Goal: Transaction & Acquisition: Purchase product/service

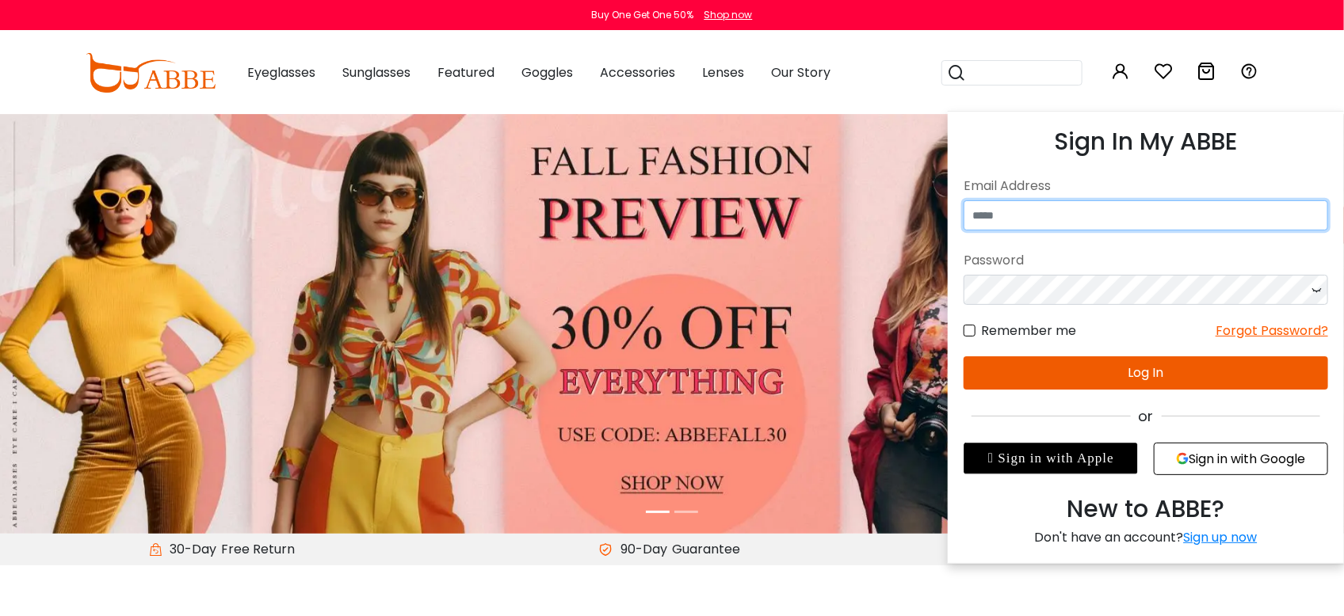
type input "**********"
click at [1116, 73] on icon at bounding box center [1120, 71] width 19 height 19
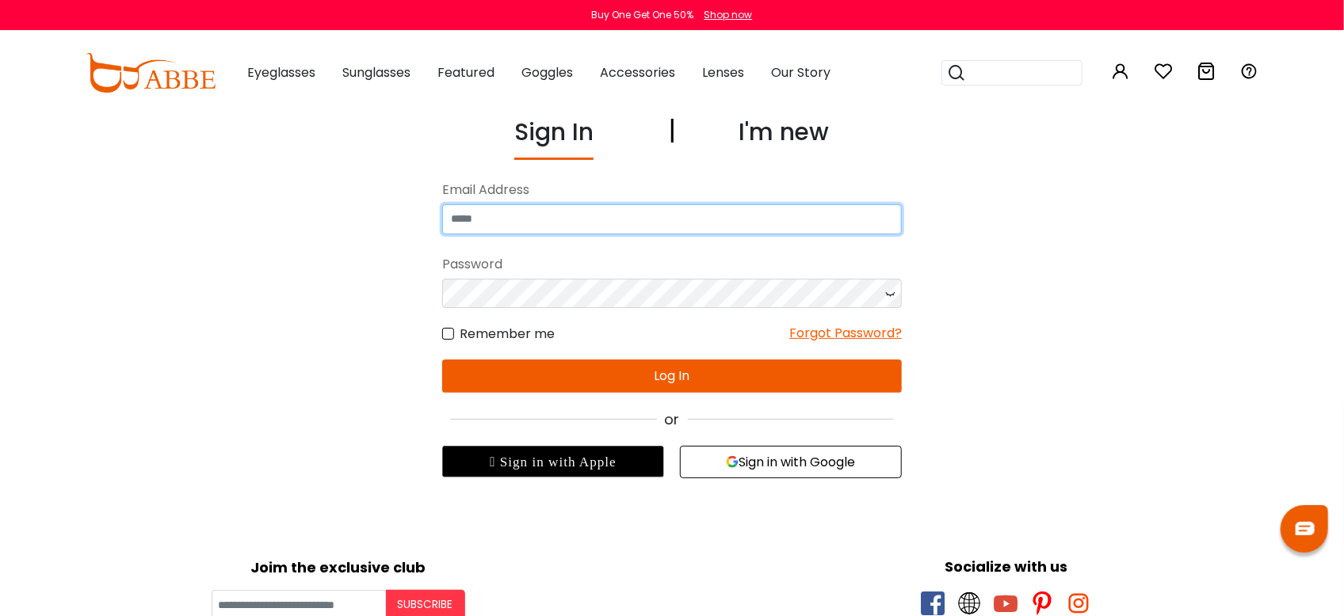
type input "**********"
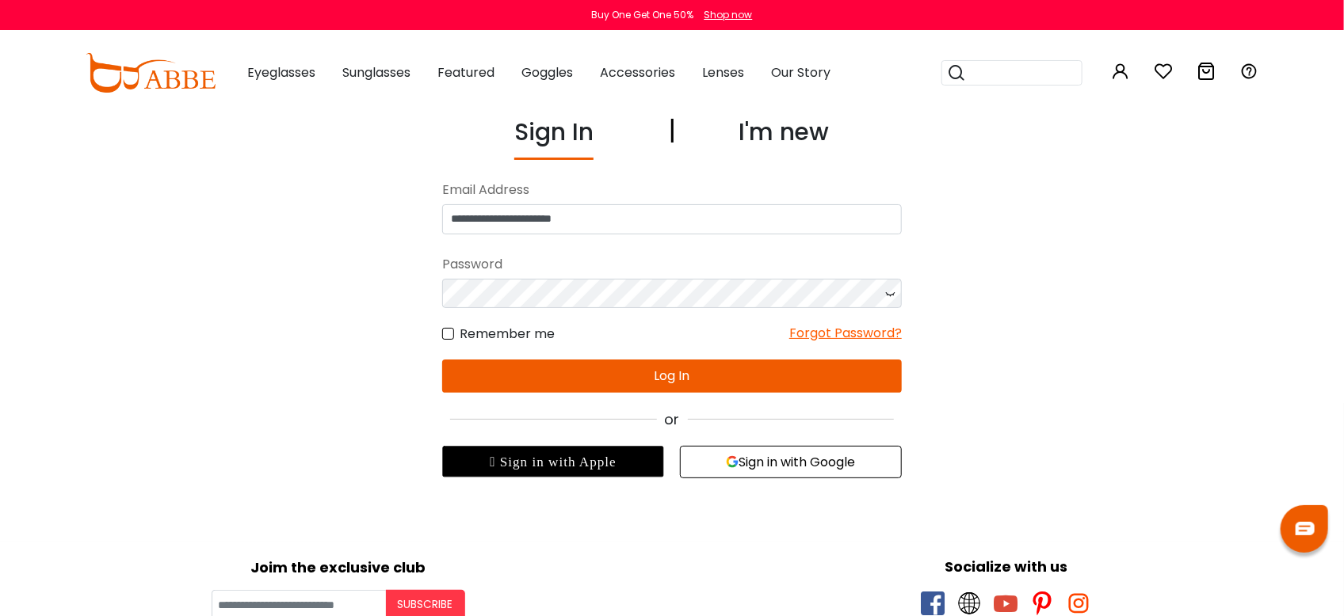
type input "**********"
click at [664, 384] on button "Log In" at bounding box center [672, 376] width 460 height 33
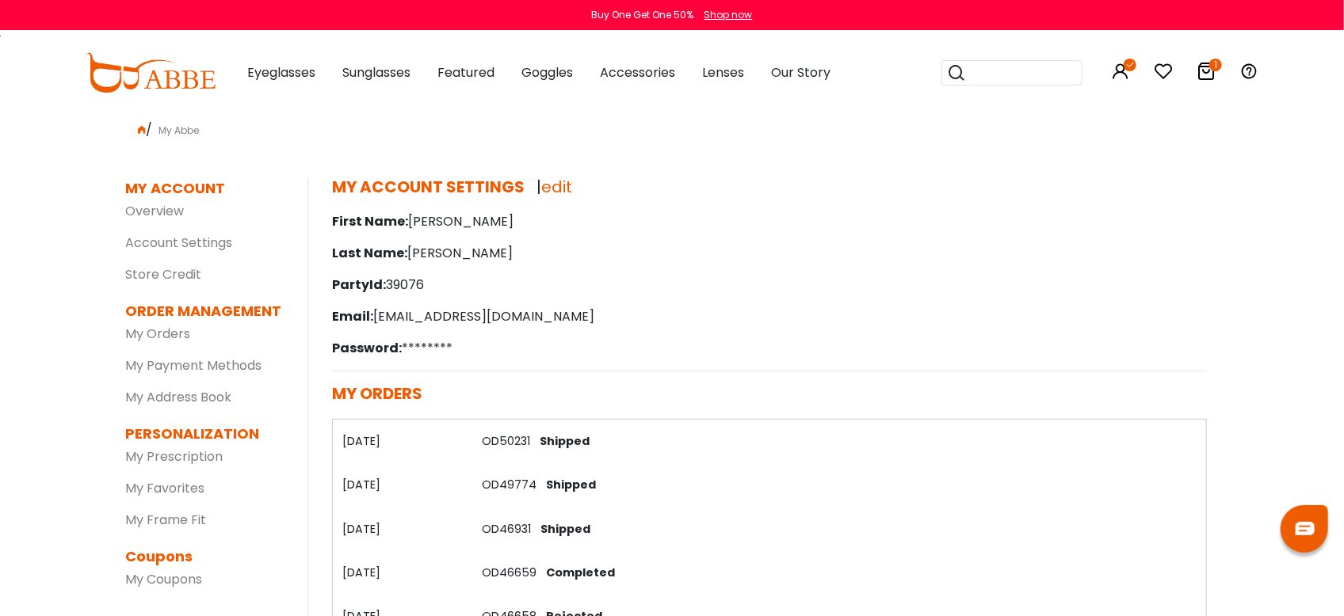
click at [1207, 67] on icon at bounding box center [1205, 71] width 19 height 19
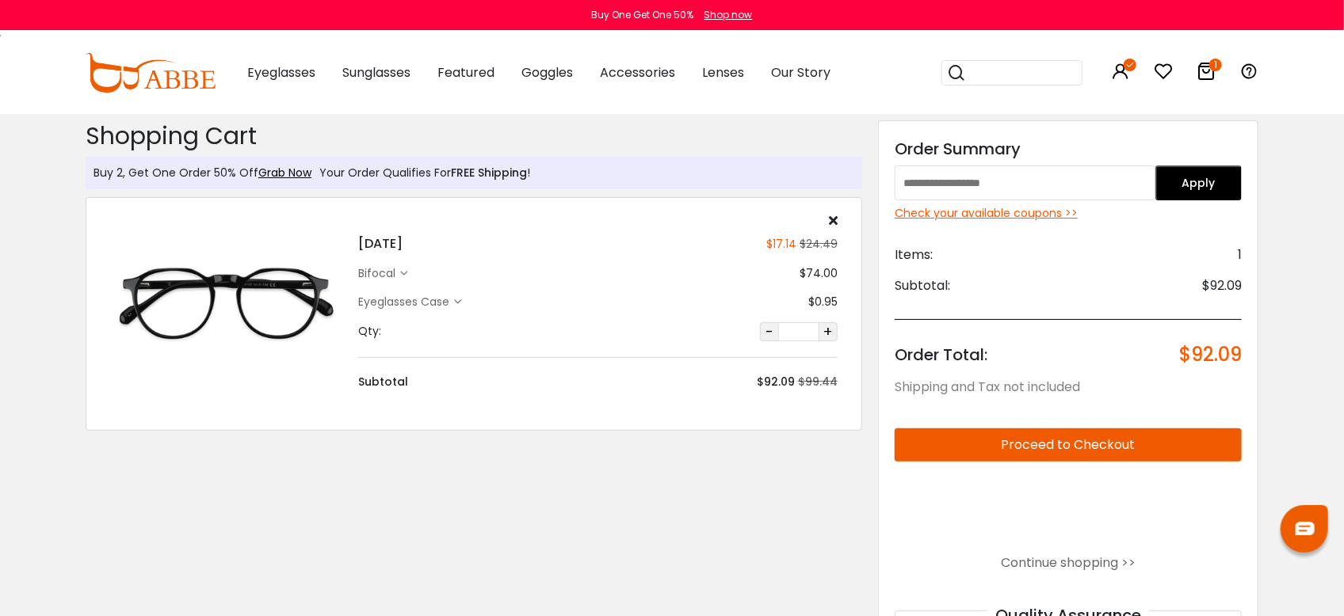
click at [963, 212] on div "Check your available coupons >>" at bounding box center [1068, 213] width 347 height 17
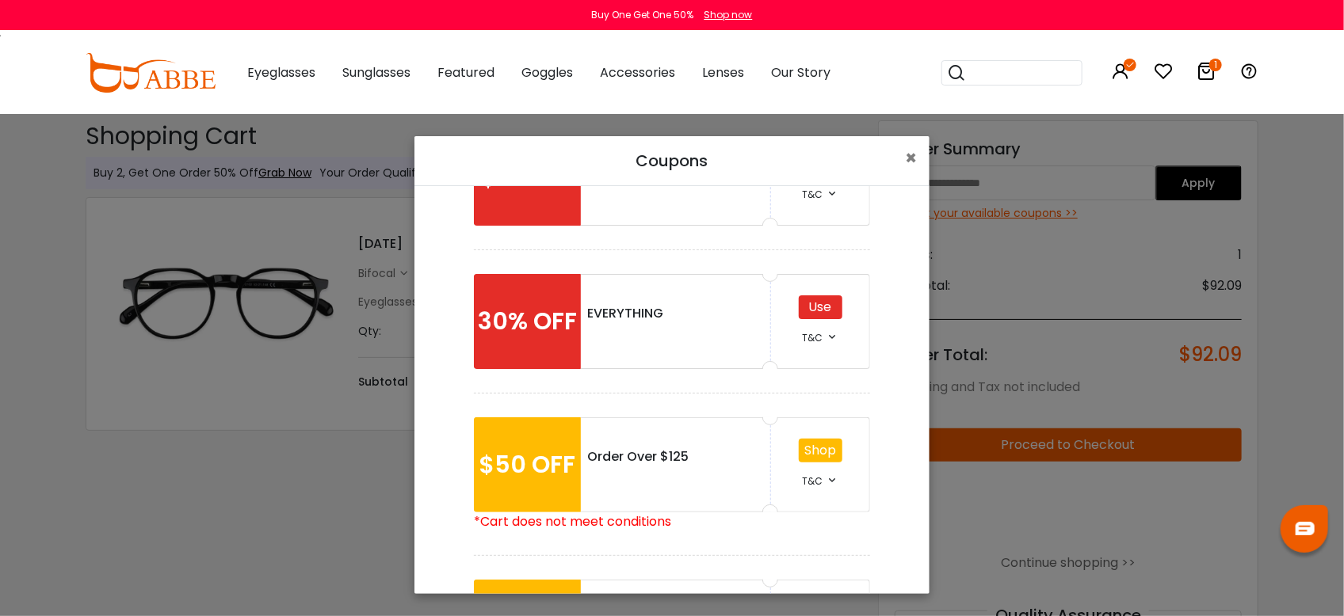
scroll to position [29, 0]
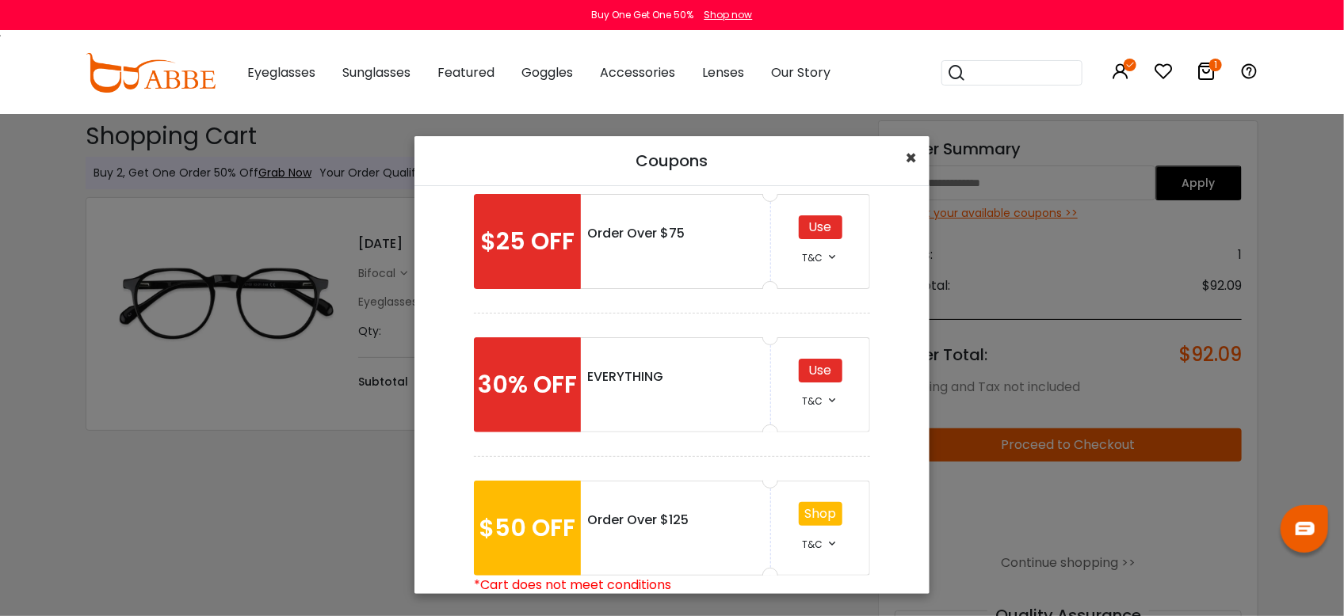
click at [907, 155] on span "×" at bounding box center [911, 158] width 12 height 26
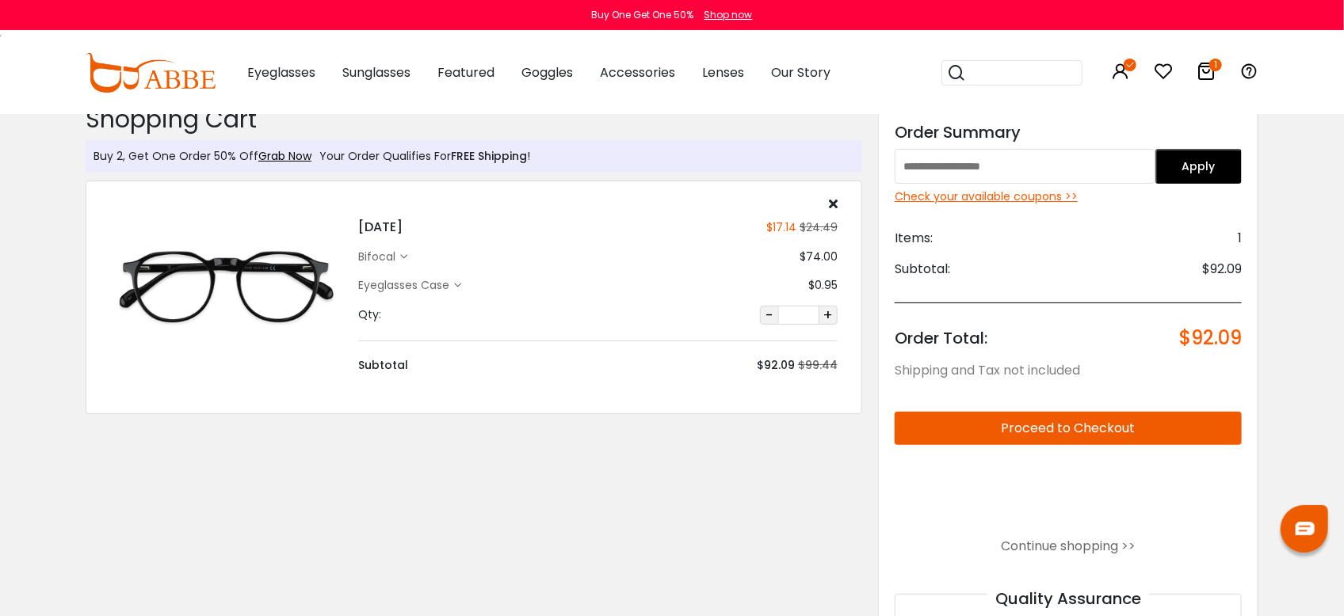
scroll to position [0, 0]
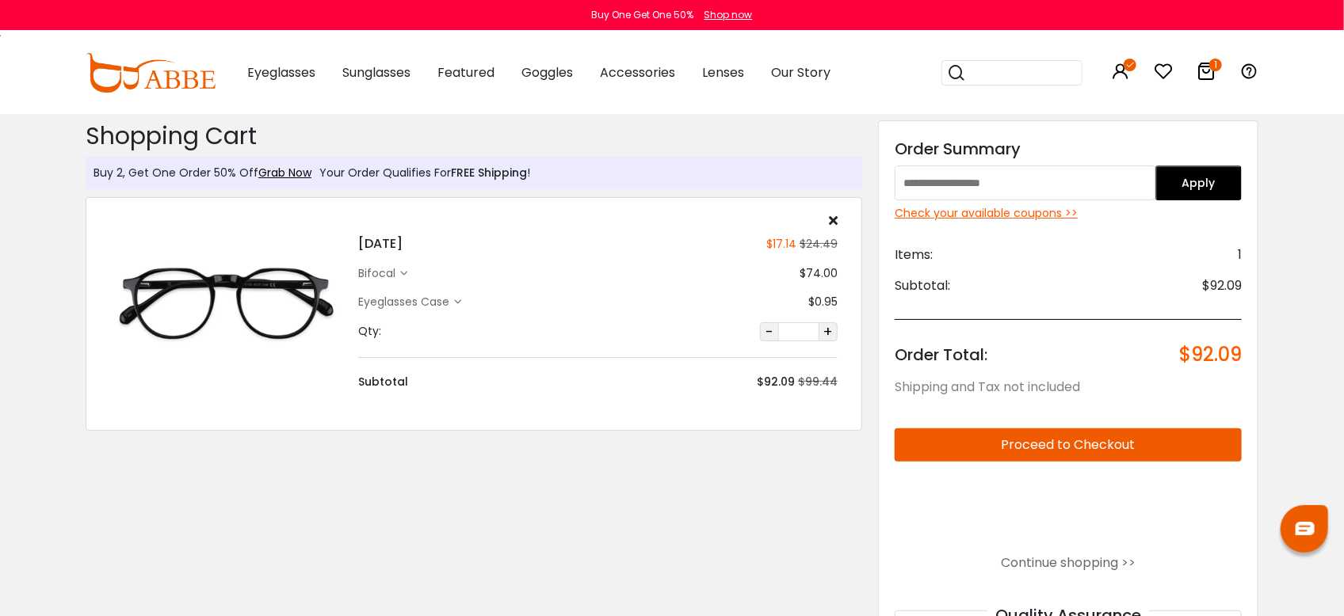
click at [904, 179] on input "text" at bounding box center [1025, 183] width 261 height 35
type input "********"
click at [1177, 178] on button "Apply" at bounding box center [1198, 183] width 87 height 35
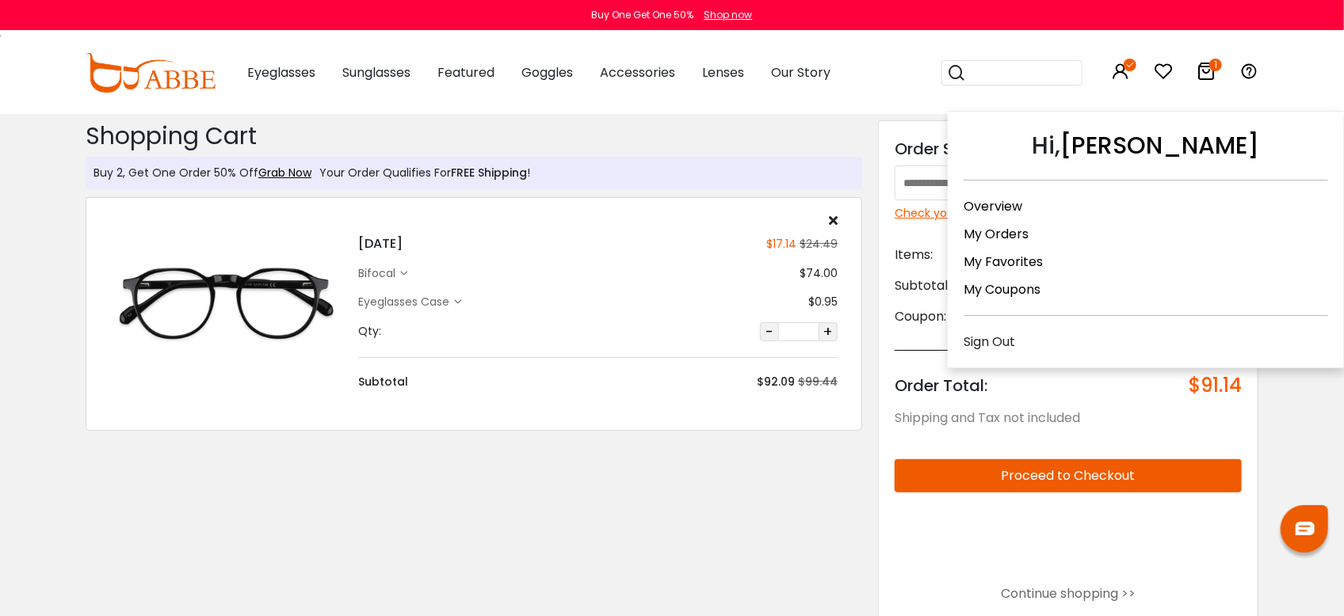
click at [1124, 71] on icon at bounding box center [1120, 71] width 19 height 19
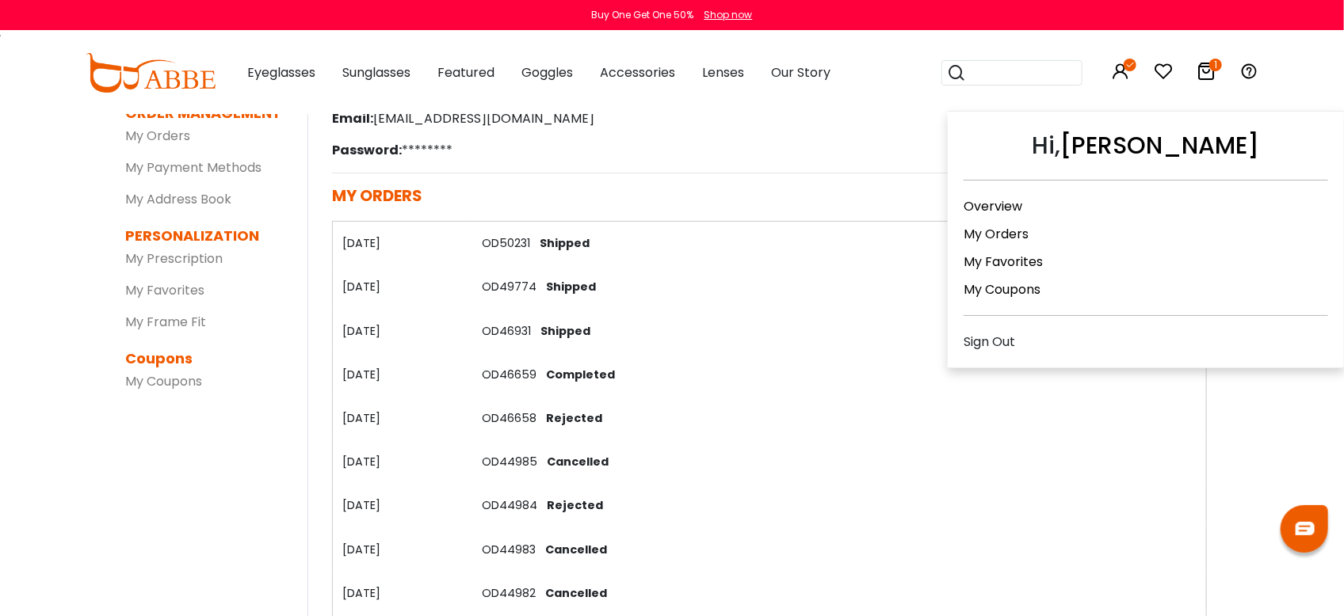
scroll to position [198, 0]
click at [1013, 337] on div "Sign Out" at bounding box center [1146, 342] width 364 height 20
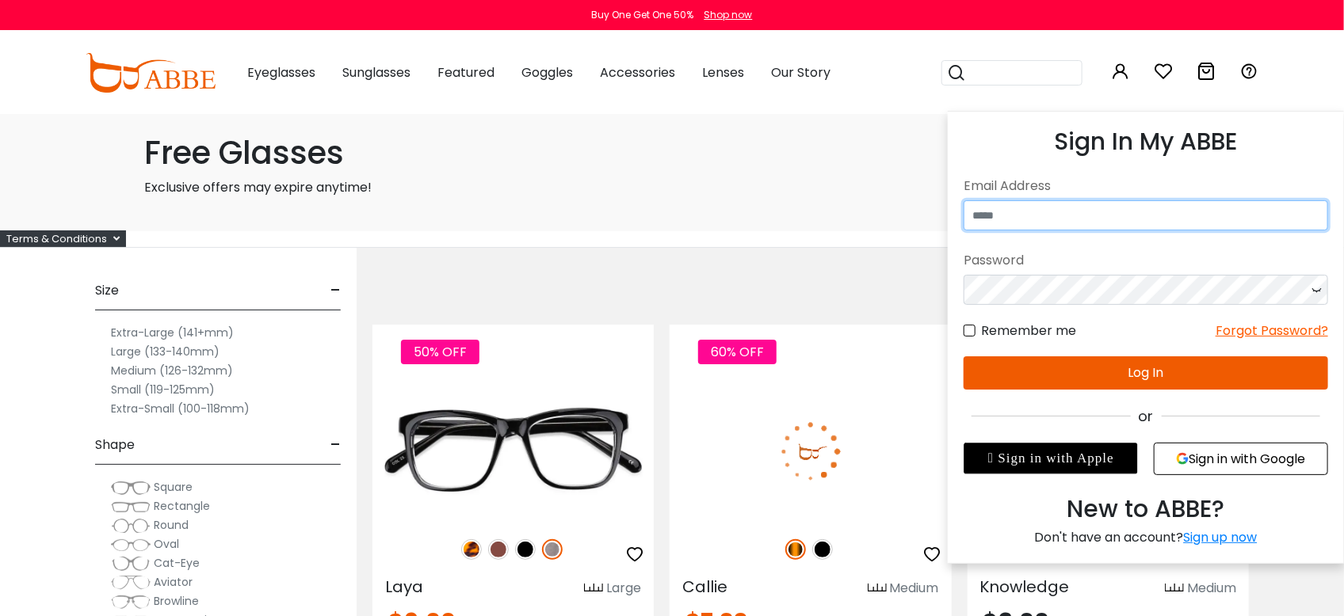
type input "**********"
click at [1109, 212] on input "**********" at bounding box center [1146, 215] width 364 height 30
click at [1152, 215] on input "**********" at bounding box center [1146, 215] width 364 height 30
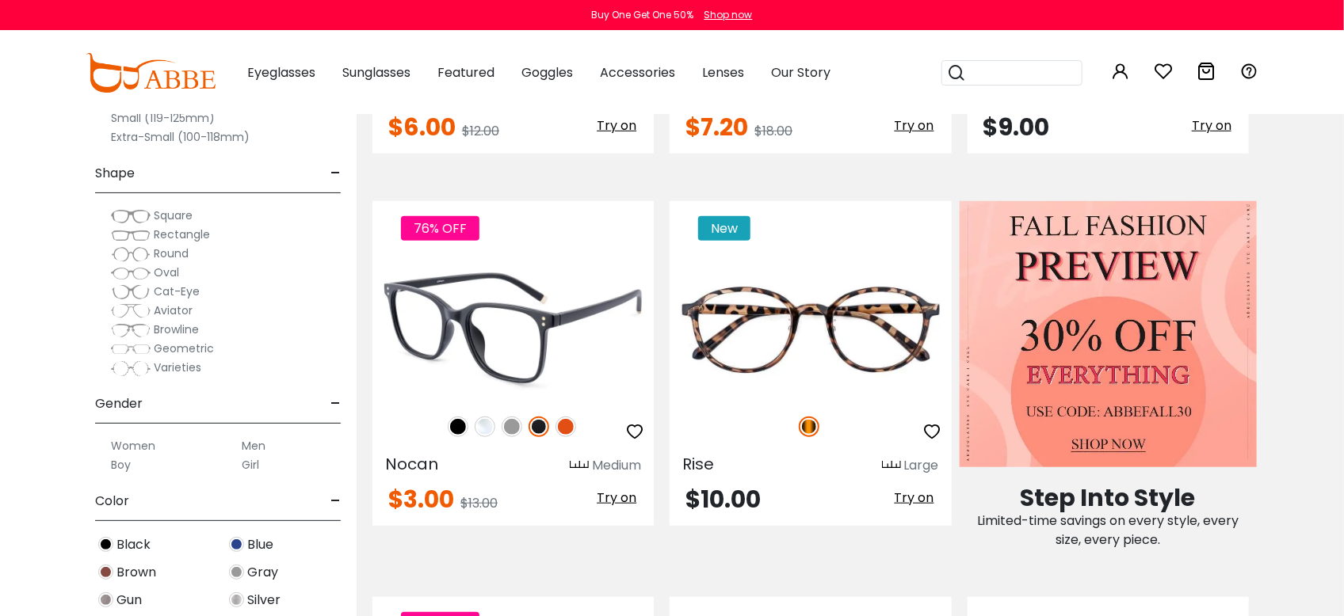
scroll to position [594, 0]
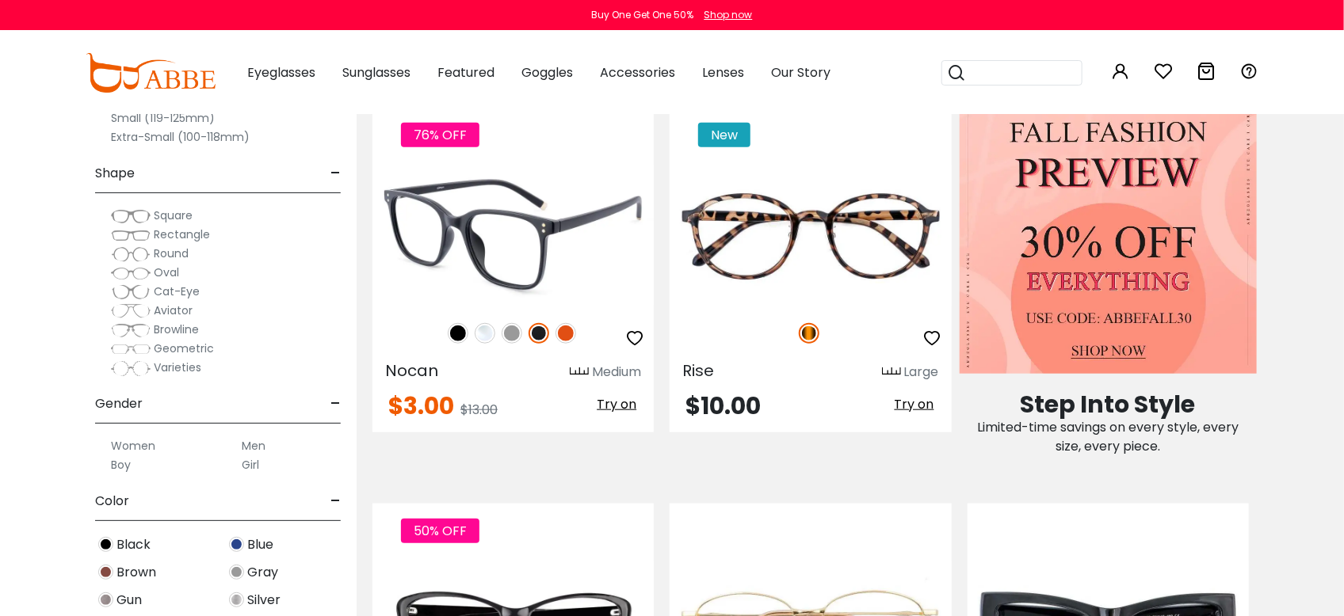
click at [528, 331] on div "76% OFF Nocan Medium" at bounding box center [512, 270] width 281 height 325
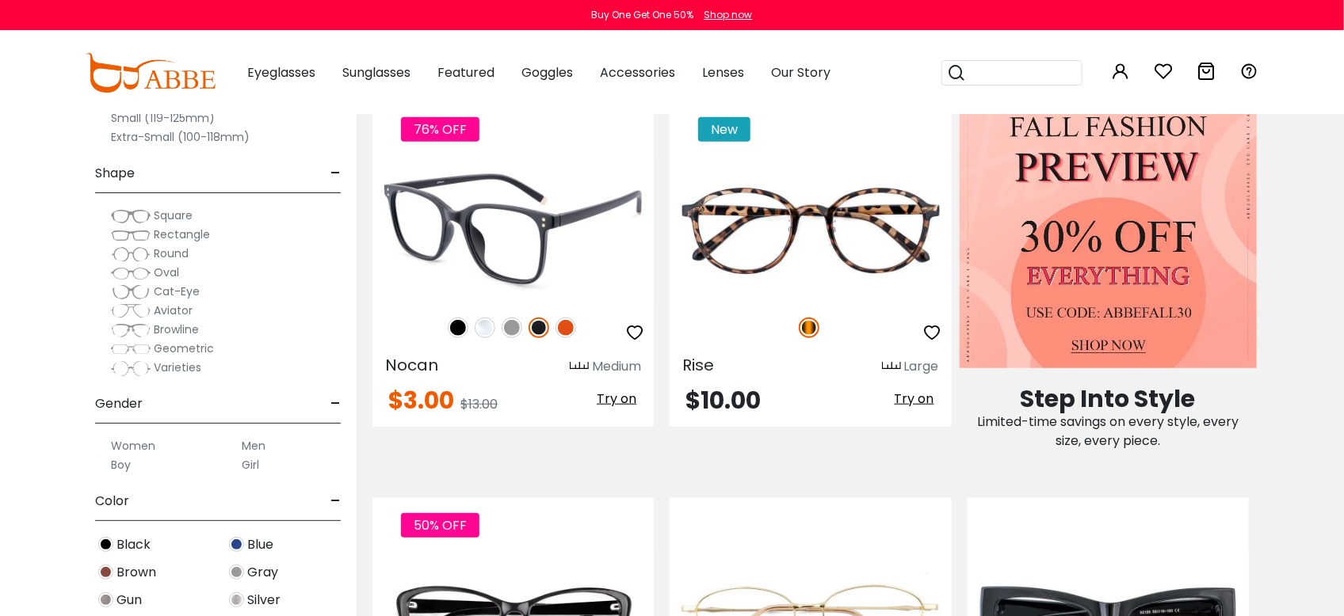
click at [508, 249] on img at bounding box center [512, 229] width 281 height 141
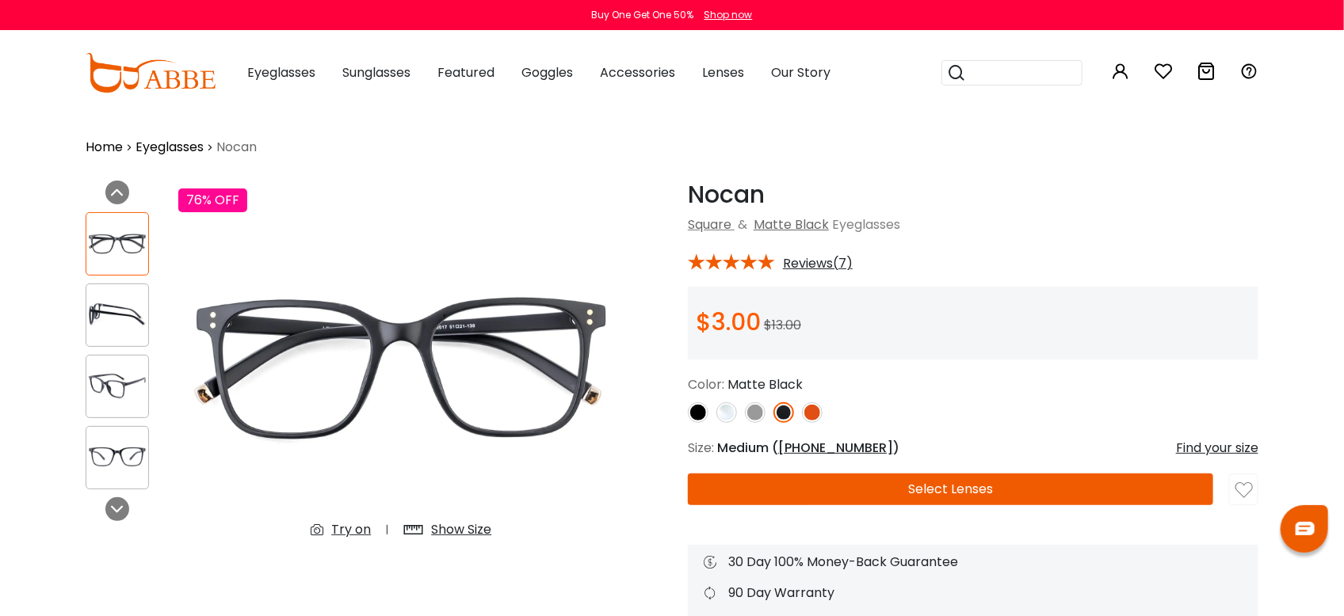
type input "**********"
click at [880, 486] on button "Select Lenses" at bounding box center [950, 490] width 525 height 32
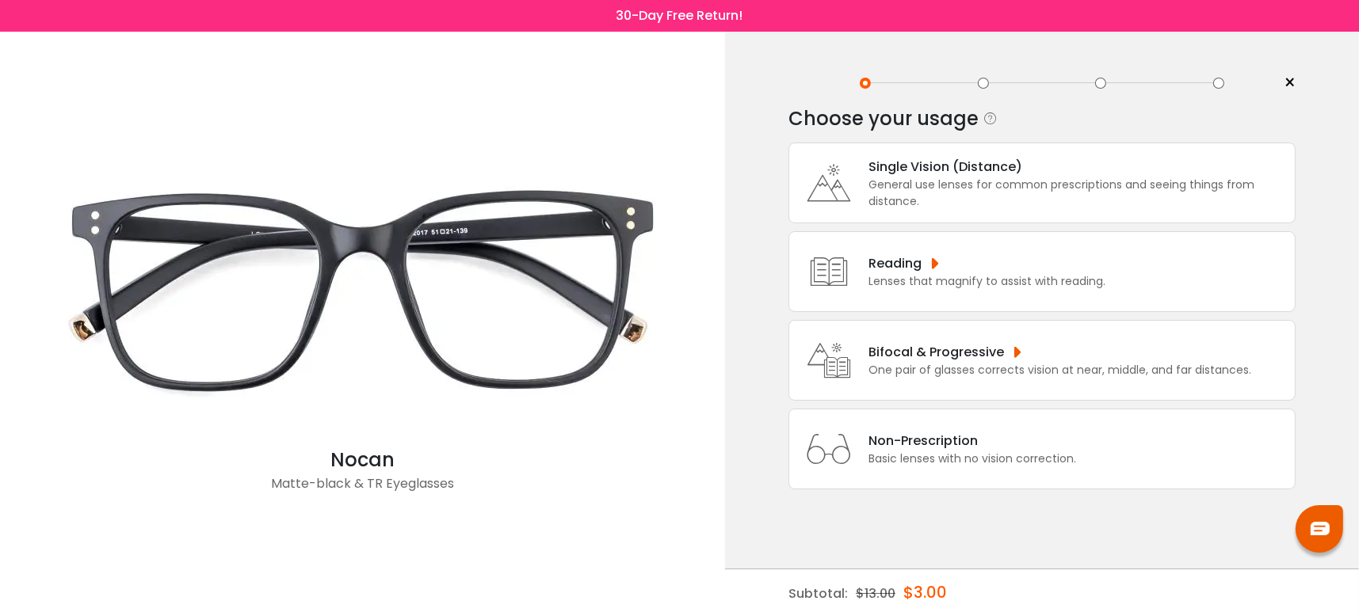
click at [914, 358] on div "Bifocal & Progressive" at bounding box center [1059, 352] width 383 height 20
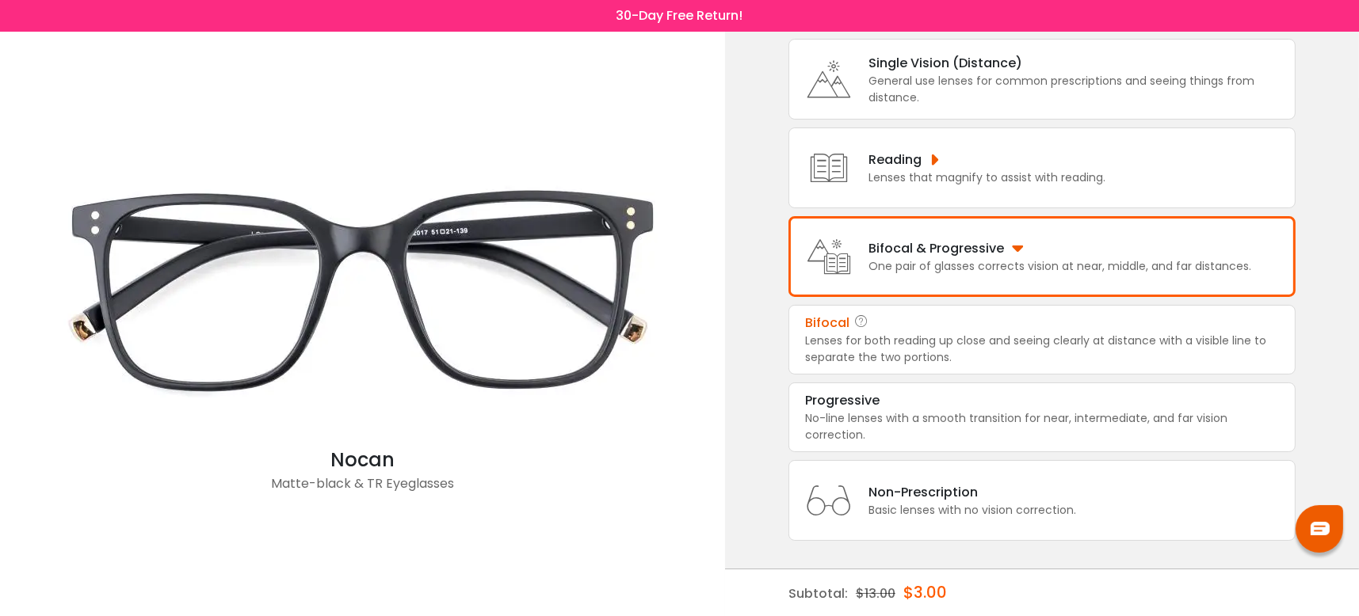
scroll to position [105, 0]
click at [981, 268] on div "One pair of glasses corrects vision at near, middle, and far distances." at bounding box center [1059, 266] width 383 height 17
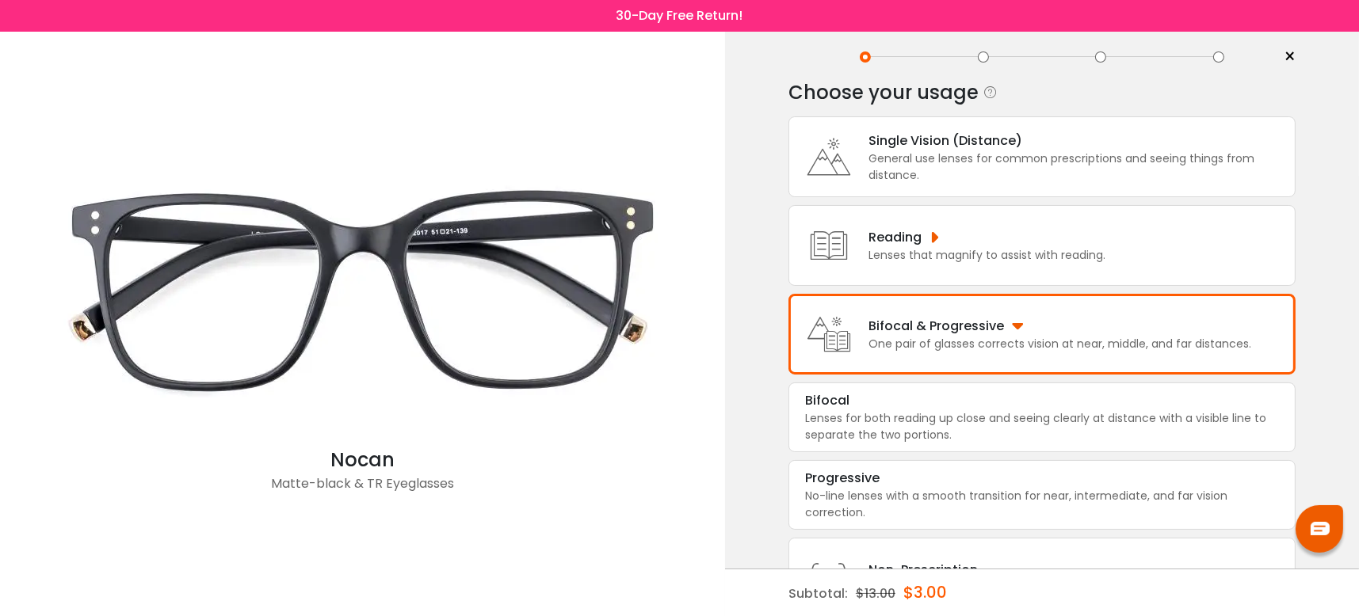
scroll to position [0, 0]
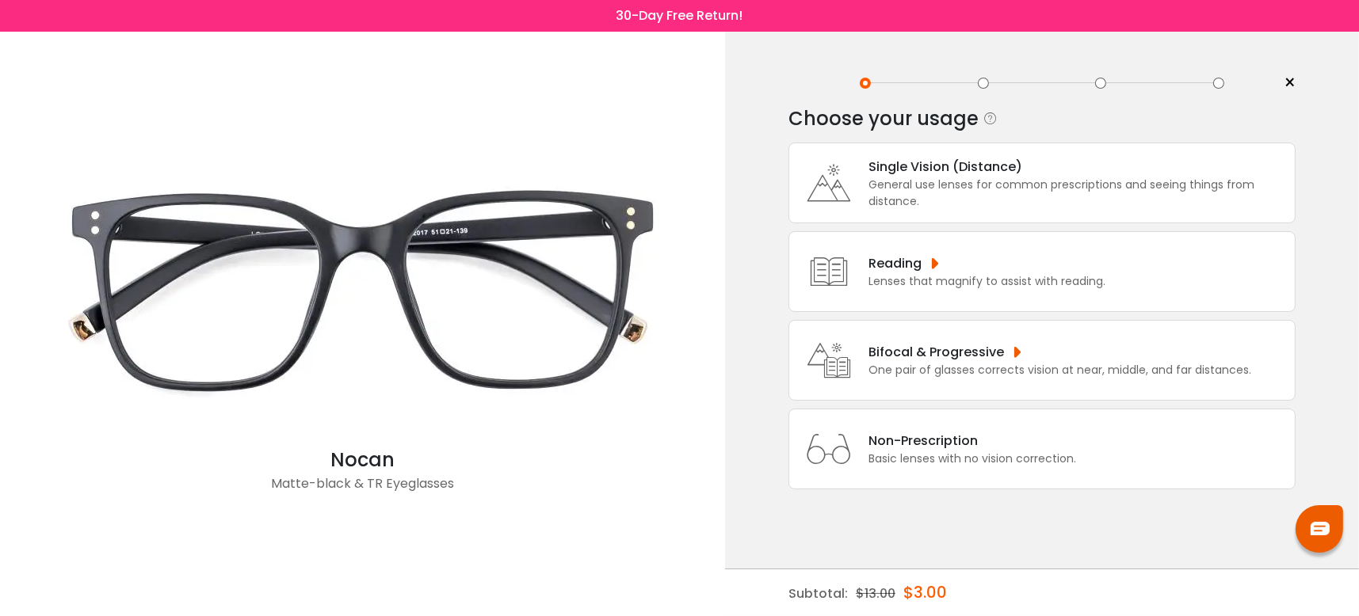
click at [975, 284] on div "Lenses that magnify to assist with reading." at bounding box center [986, 281] width 237 height 17
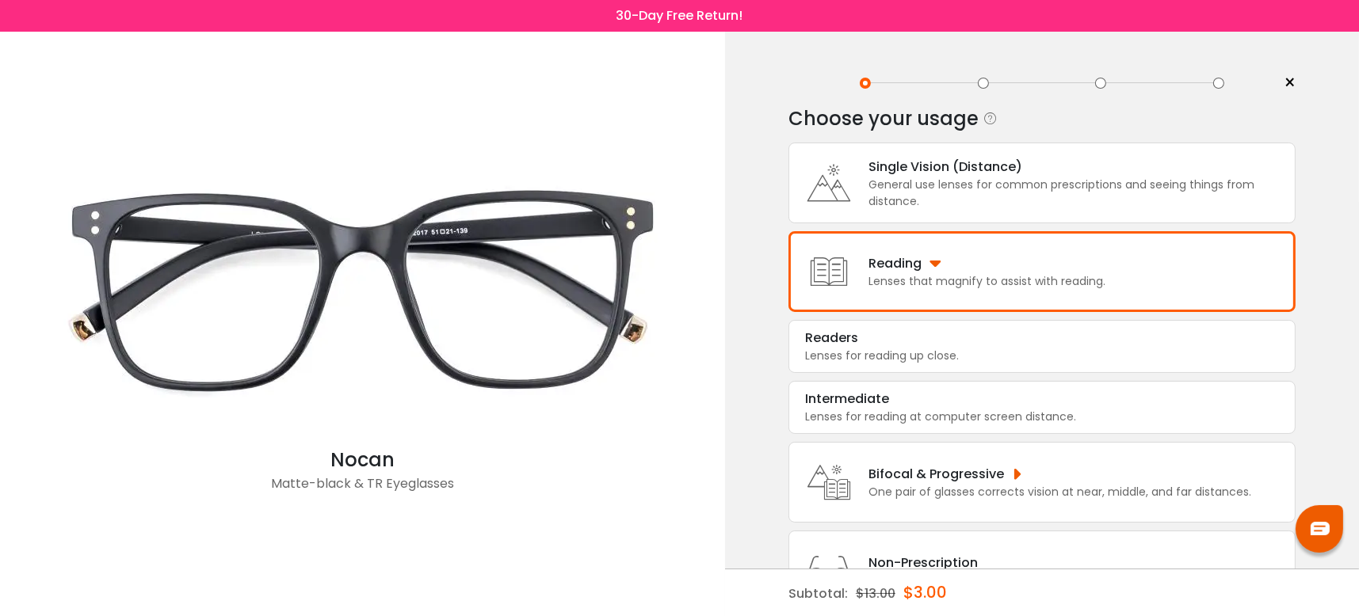
click at [937, 476] on div "Bifocal & Progressive" at bounding box center [1059, 474] width 383 height 20
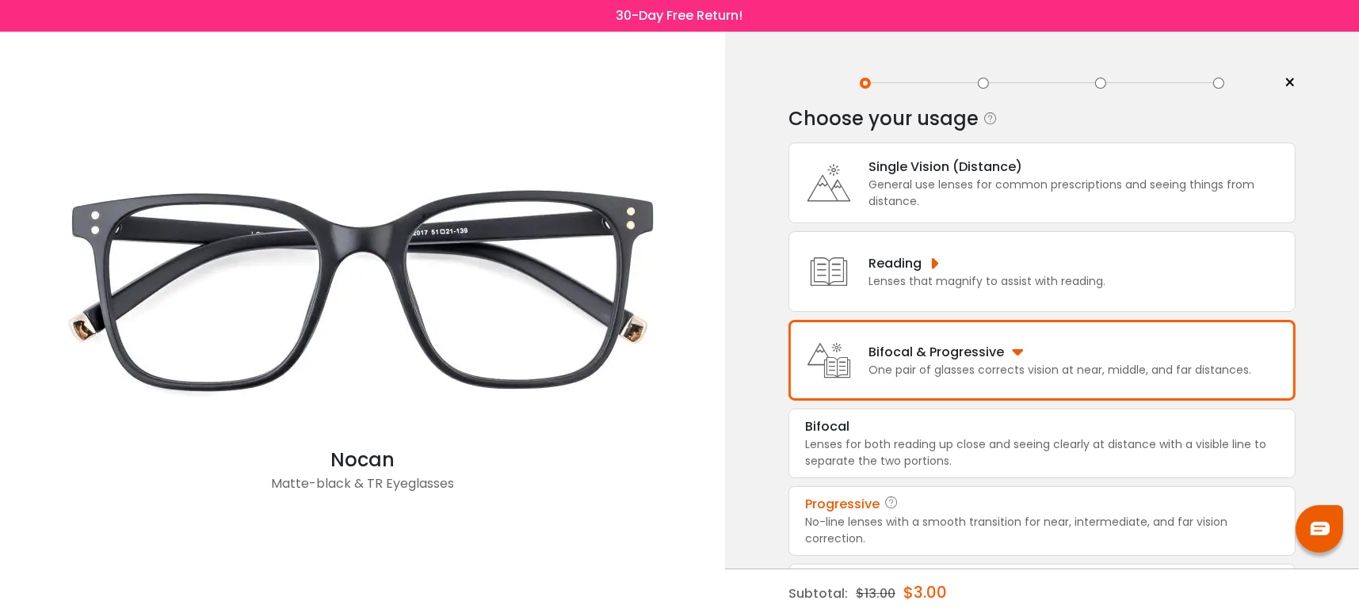
click at [915, 517] on div "No-line lenses with a smooth transition for near, intermediate, and far vision …" at bounding box center [1042, 530] width 474 height 33
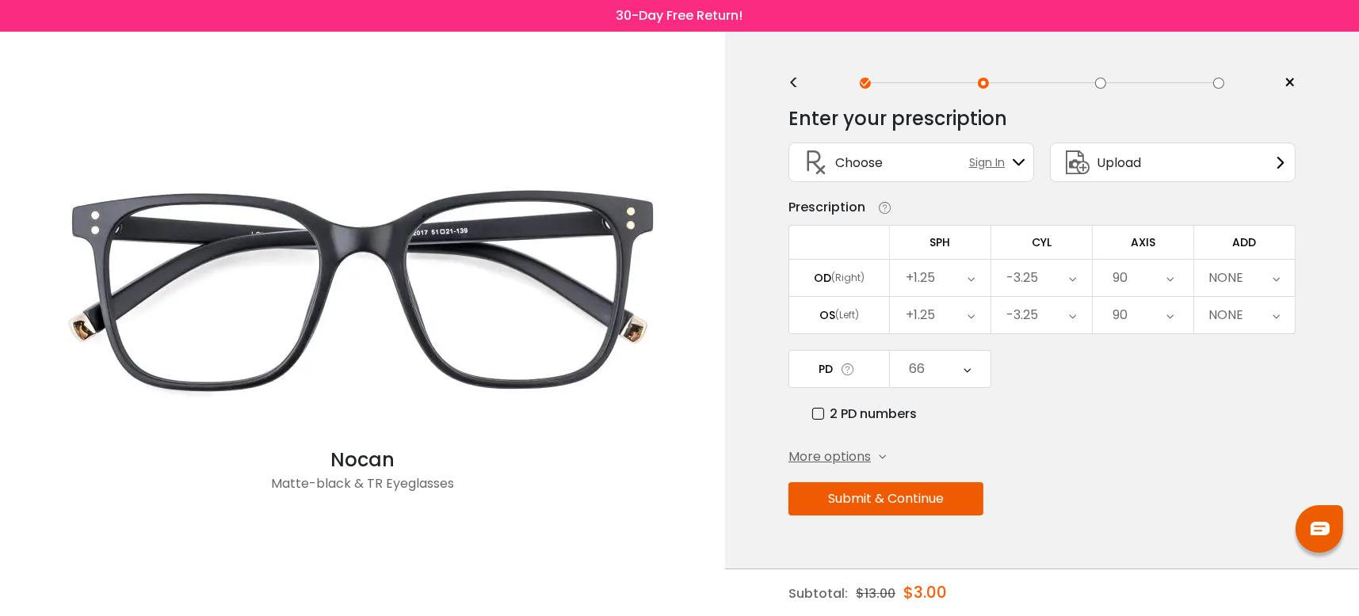
click at [1280, 277] on icon at bounding box center [1276, 278] width 7 height 36
click at [1250, 401] on li "+2.75" at bounding box center [1244, 402] width 101 height 29
click at [903, 492] on button "Submit & Continue" at bounding box center [885, 499] width 195 height 33
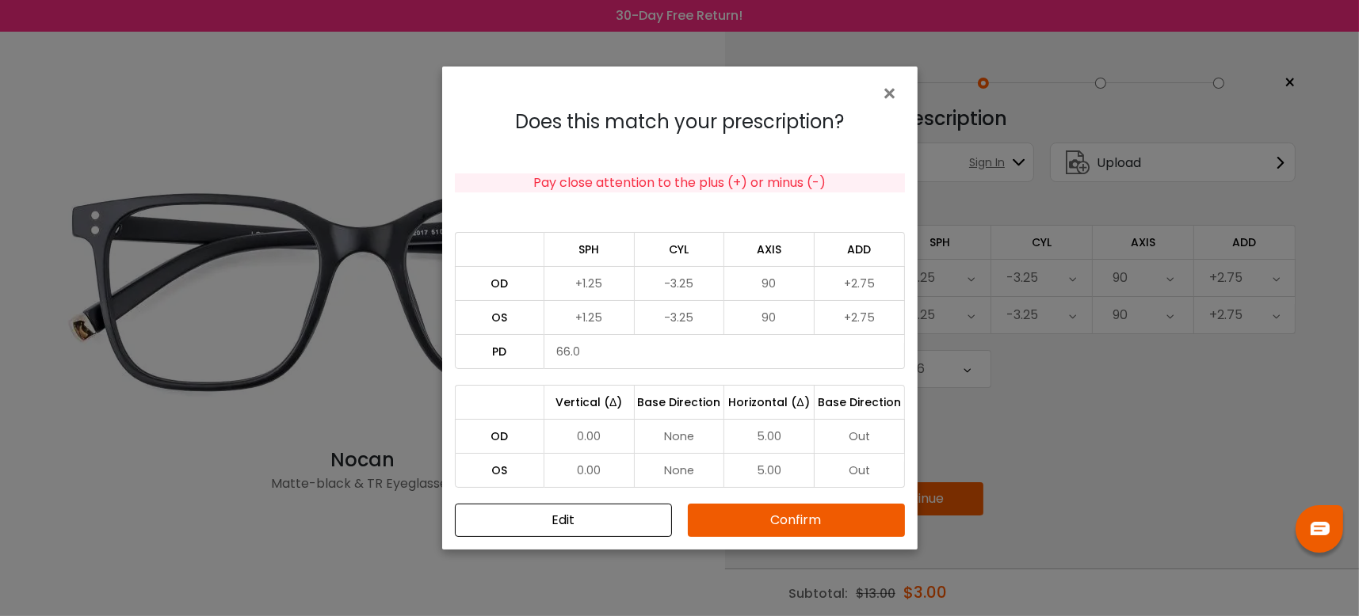
click at [807, 513] on button "Confirm" at bounding box center [796, 520] width 217 height 33
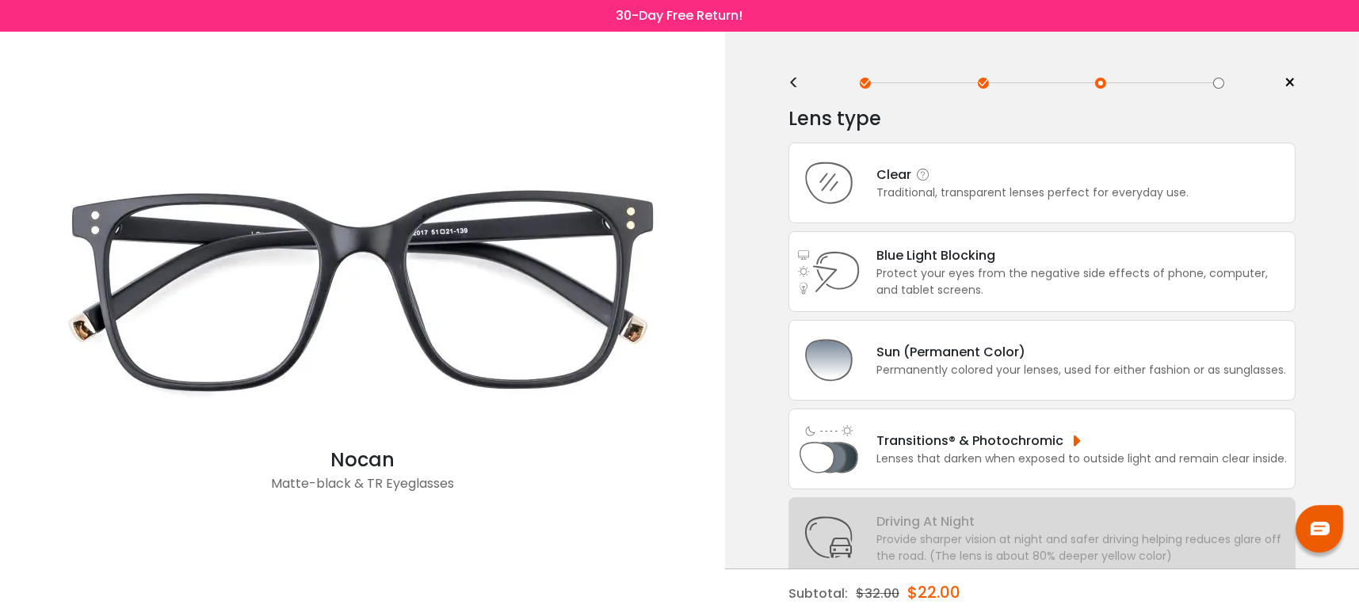
click at [971, 198] on div "Traditional, transparent lenses perfect for everyday use." at bounding box center [1032, 193] width 312 height 17
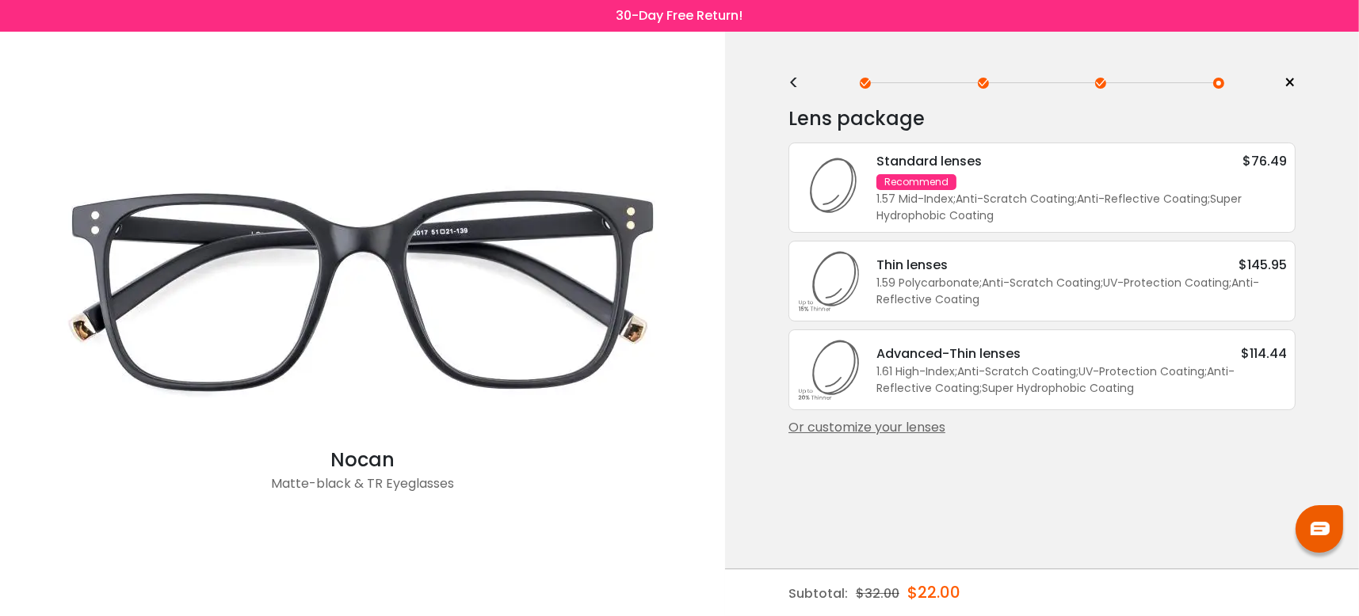
click at [915, 419] on div "Or customize your lenses" at bounding box center [1041, 427] width 507 height 19
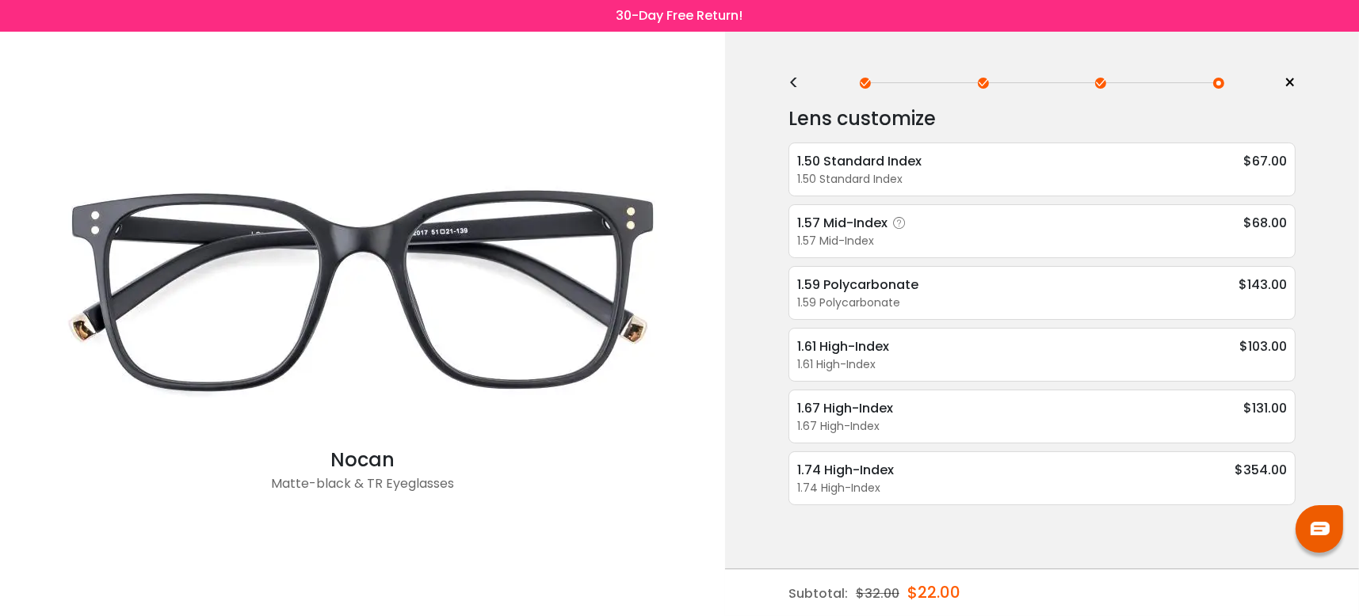
click at [899, 223] on icon at bounding box center [899, 224] width 16 height 16
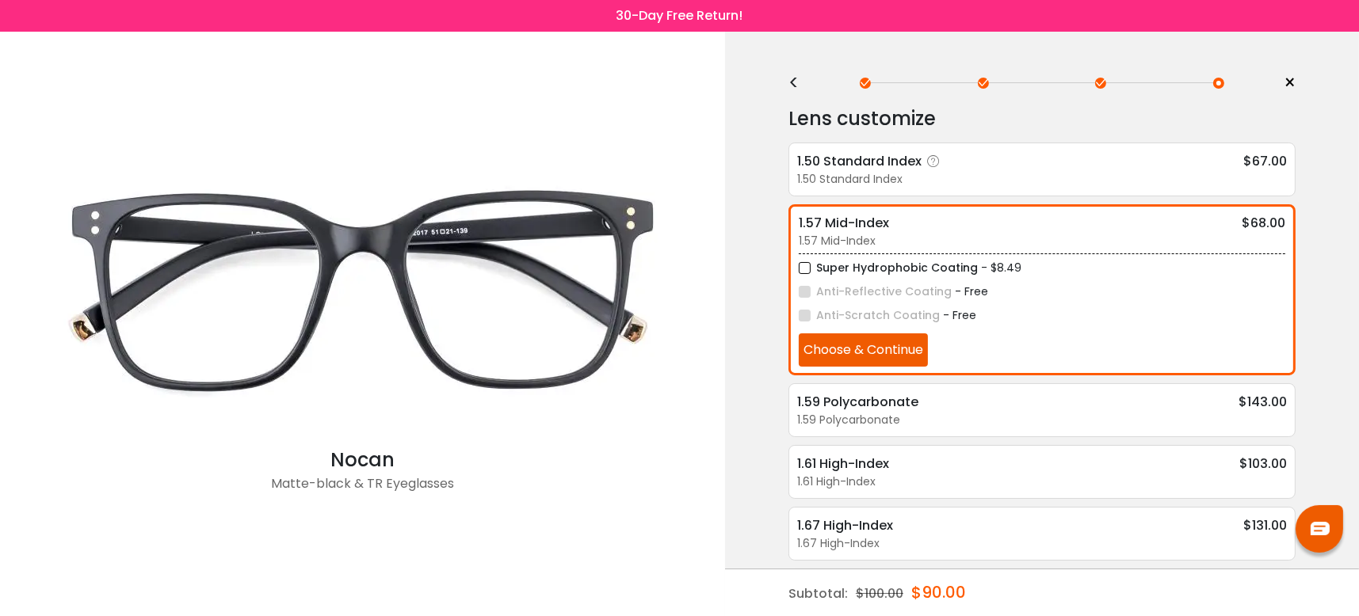
click at [882, 172] on div "1.50 Standard Index" at bounding box center [1042, 179] width 490 height 17
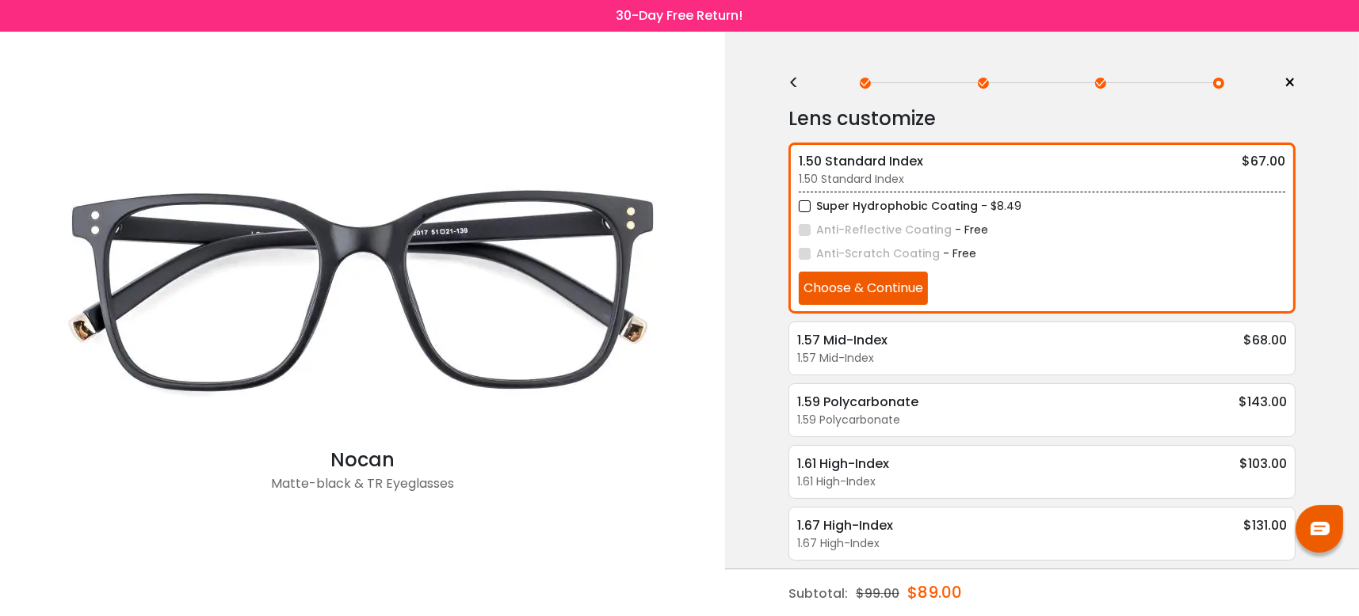
click at [846, 335] on div "1.57 Mid-Index" at bounding box center [842, 340] width 90 height 20
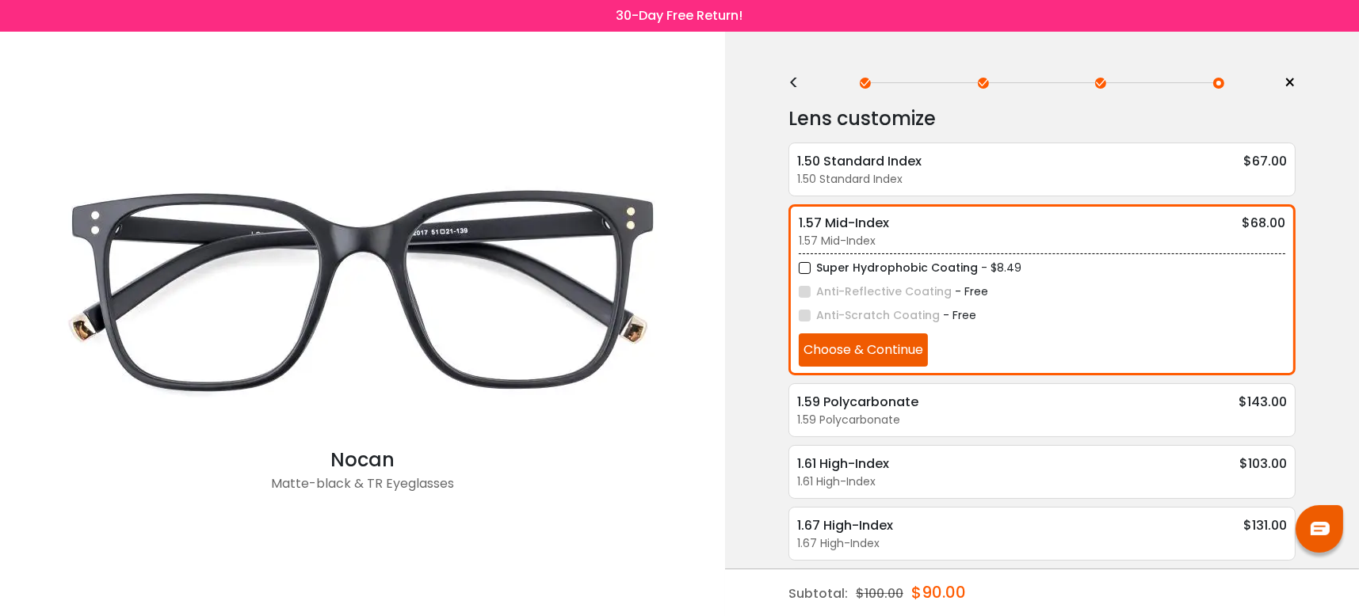
click at [763, 350] on div "< × Choose your usage Single Vision (Distance) This lens helps you see details …" at bounding box center [1042, 359] width 634 height 655
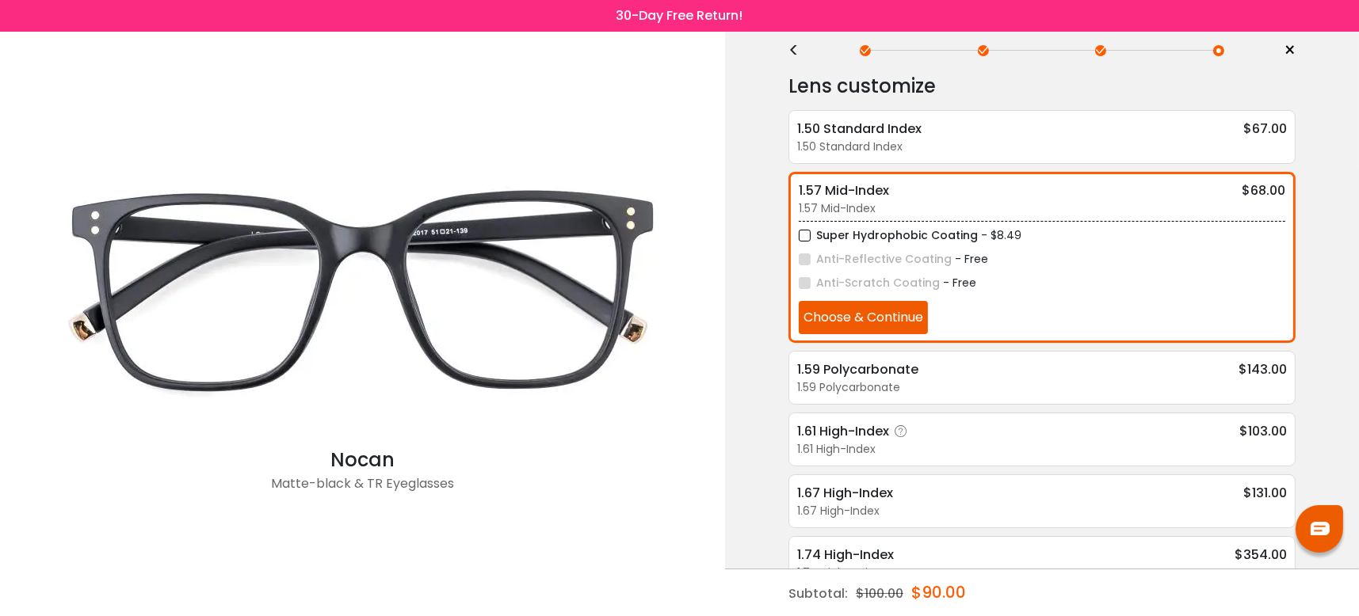
scroll to position [61, 0]
